Goal: Check status

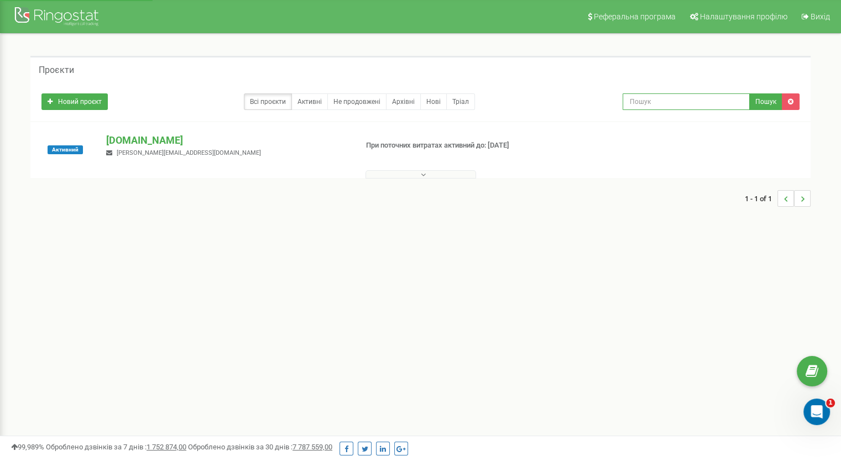
click at [668, 104] on input "text" at bounding box center [686, 101] width 127 height 17
click at [775, 149] on div "Активний vprovadzhennia.Mriia.gov.ua olena.bulochko@gmail.com При поточних витр…" at bounding box center [420, 155] width 775 height 44
click at [645, 106] on input "text" at bounding box center [686, 101] width 127 height 17
paste input "380501443652"
type input "380501443652"
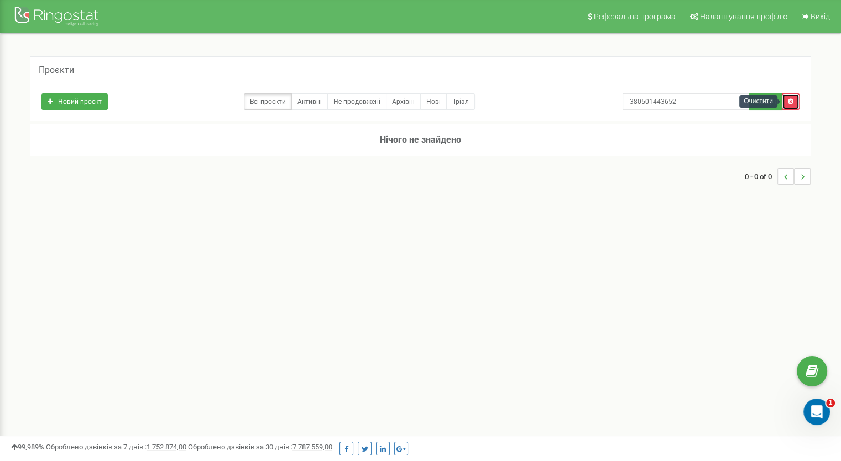
click at [792, 100] on icon at bounding box center [791, 101] width 6 height 7
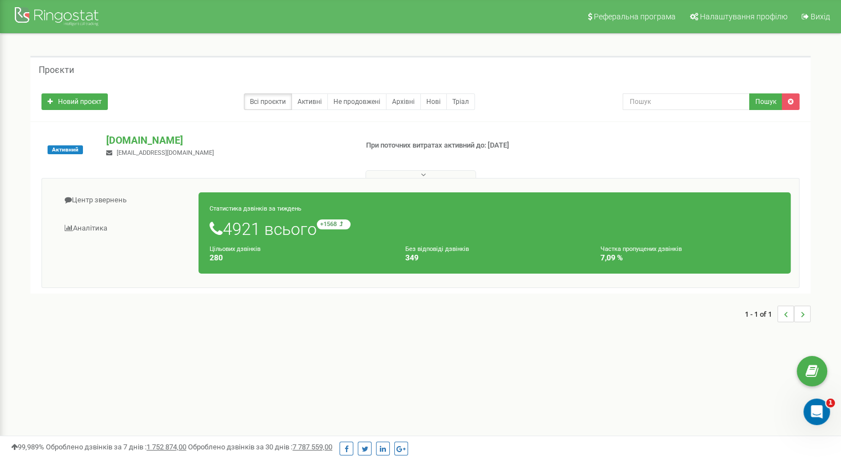
click at [290, 244] on div "Цільових дзвінків 280" at bounding box center [299, 253] width 196 height 19
click at [228, 227] on h1 "4921 всього +1568 відносно минулого тижня" at bounding box center [495, 229] width 570 height 19
drag, startPoint x: 343, startPoint y: 251, endPoint x: 404, endPoint y: 238, distance: 62.7
click at [347, 251] on div "Цільових дзвінків 280" at bounding box center [299, 253] width 196 height 19
click at [105, 197] on link "Центр звернень" at bounding box center [124, 200] width 149 height 27
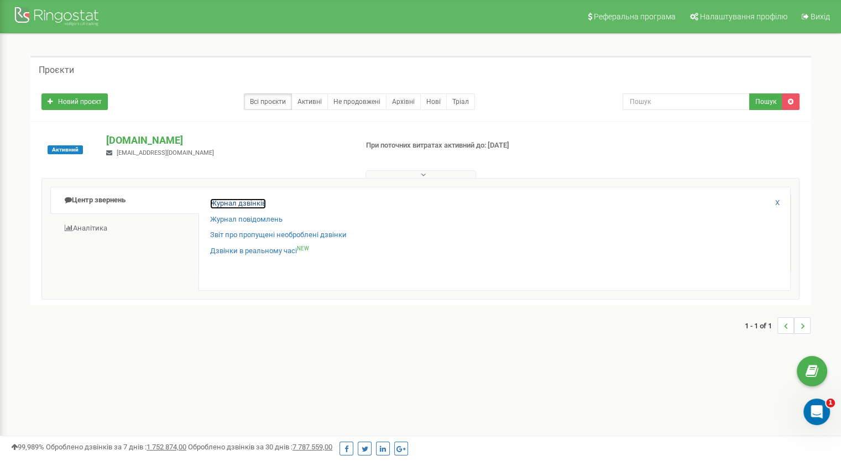
click at [237, 201] on link "Журнал дзвінків" at bounding box center [238, 204] width 56 height 11
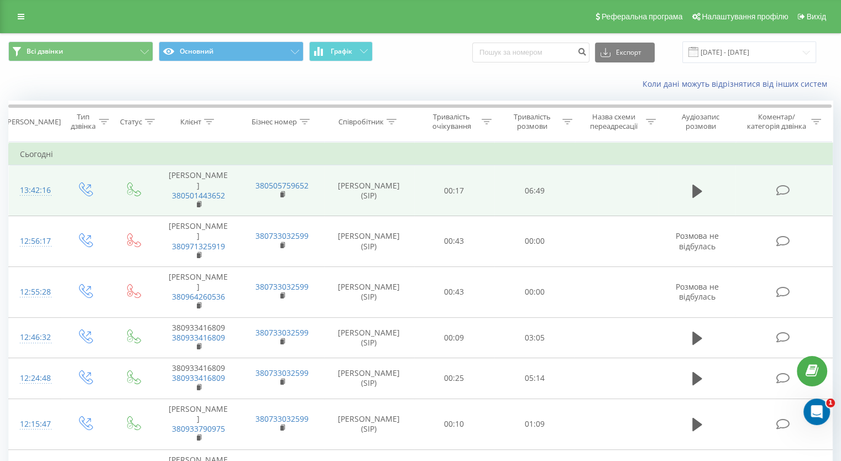
click at [580, 195] on td at bounding box center [617, 190] width 84 height 51
click at [695, 190] on icon at bounding box center [698, 191] width 10 height 13
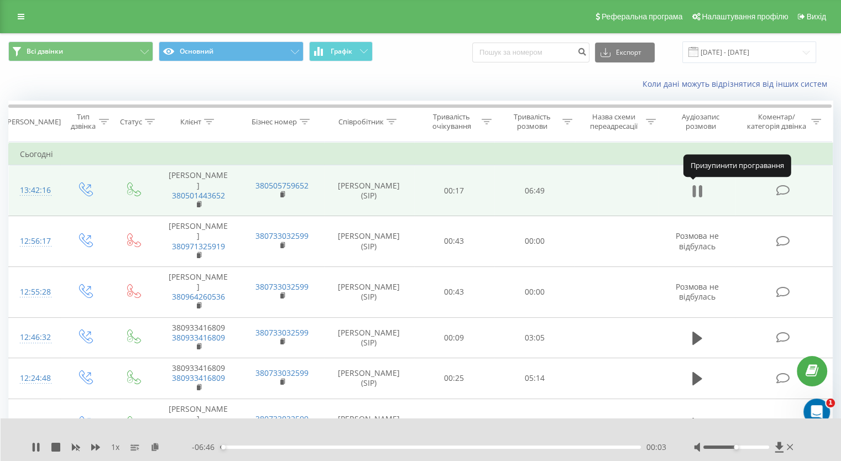
click at [697, 195] on icon at bounding box center [698, 191] width 10 height 15
click at [819, 122] on icon at bounding box center [817, 122] width 10 height 6
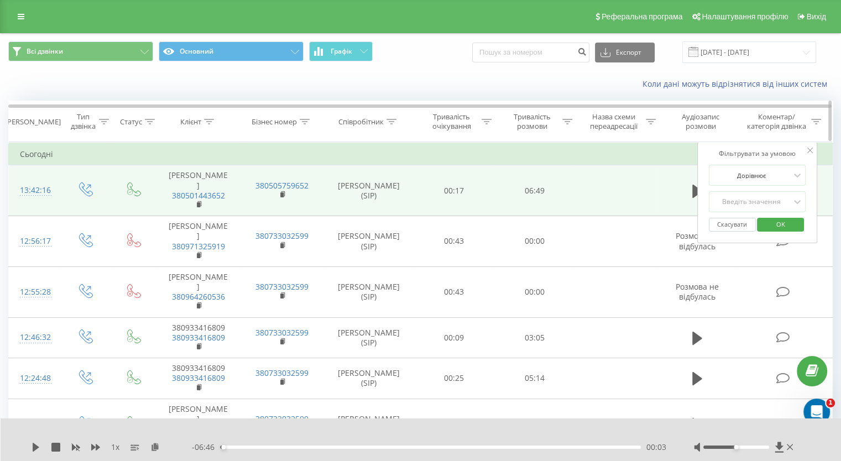
click at [819, 122] on icon at bounding box center [817, 122] width 10 height 6
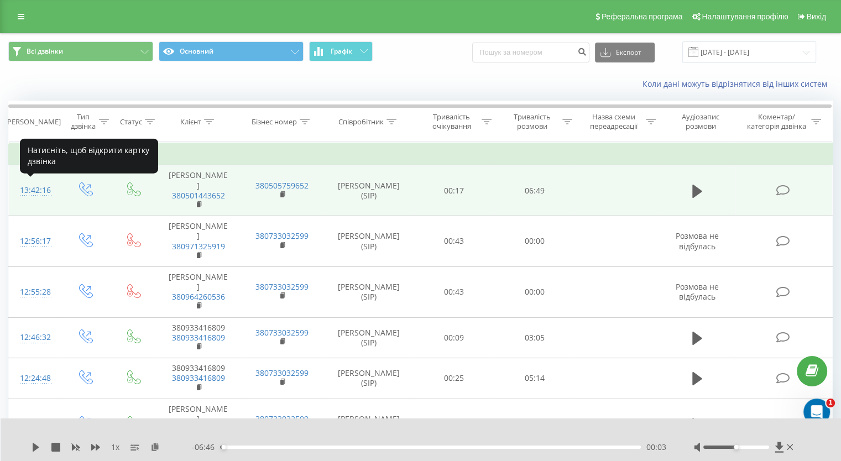
click at [39, 190] on div "13:42:16" at bounding box center [34, 191] width 29 height 22
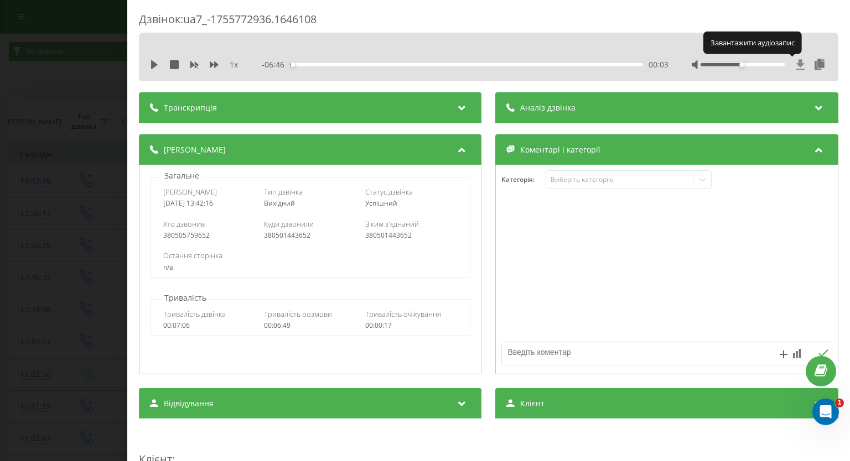
click at [796, 63] on icon at bounding box center [800, 64] width 8 height 11
